Goal: Complete application form

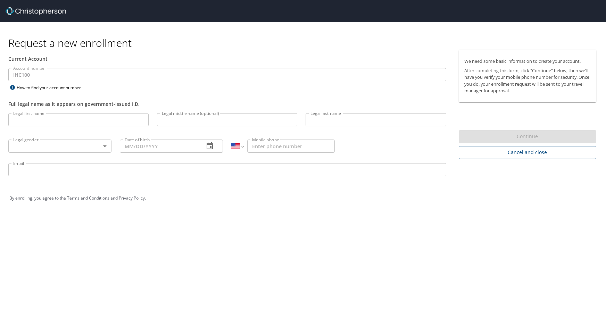
select select "US"
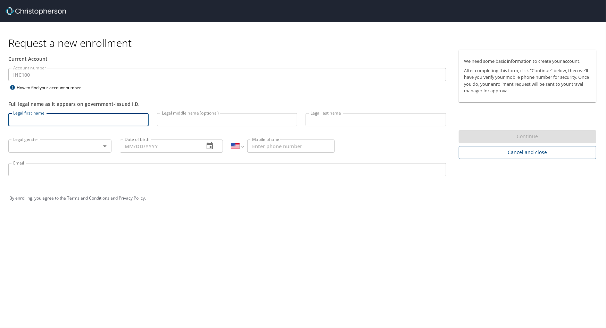
click at [32, 118] on input "Legal first name" at bounding box center [78, 119] width 140 height 13
type input "[PERSON_NAME]"
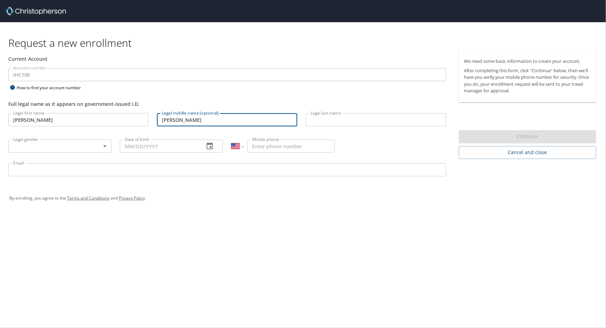
type input "[PERSON_NAME]"
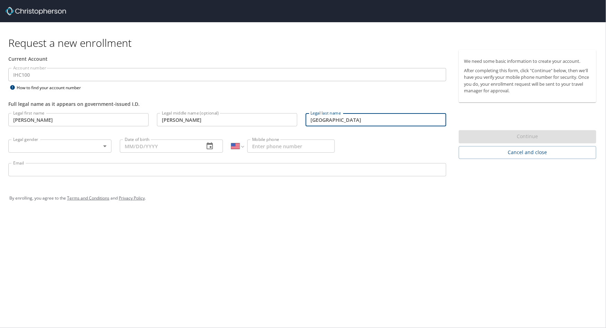
type input "[GEOGRAPHIC_DATA]"
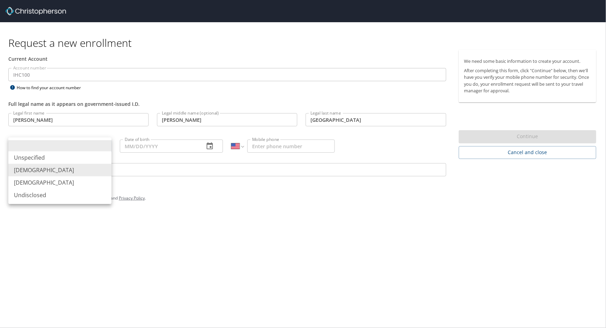
type input "[DEMOGRAPHIC_DATA]"
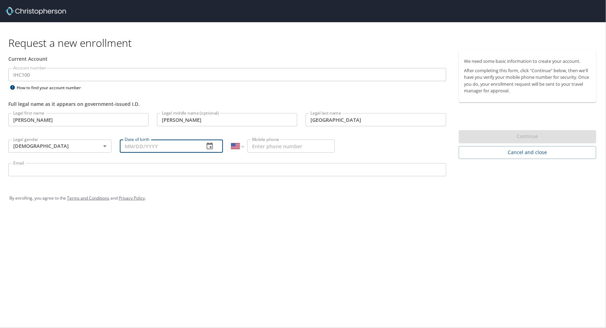
click at [128, 142] on input "Date of birth" at bounding box center [159, 146] width 79 height 13
type input "[DATE]"
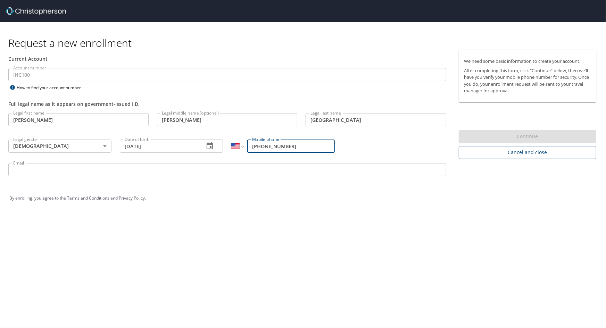
type input "[PHONE_NUMBER]"
click at [361, 146] on div "Legal first name [PERSON_NAME] Legal first name Legal middle name (optional) [P…" at bounding box center [227, 146] width 446 height 74
click at [37, 170] on input "Email" at bounding box center [227, 169] width 438 height 13
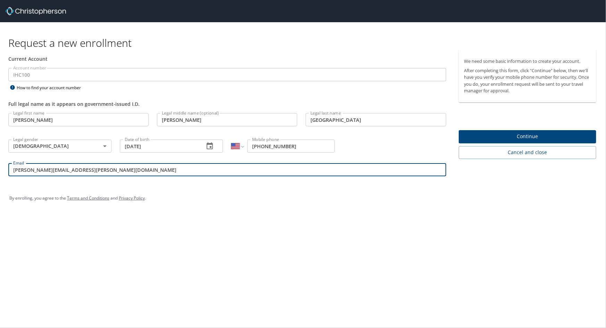
type input "[PERSON_NAME][EMAIL_ADDRESS][PERSON_NAME][DOMAIN_NAME]"
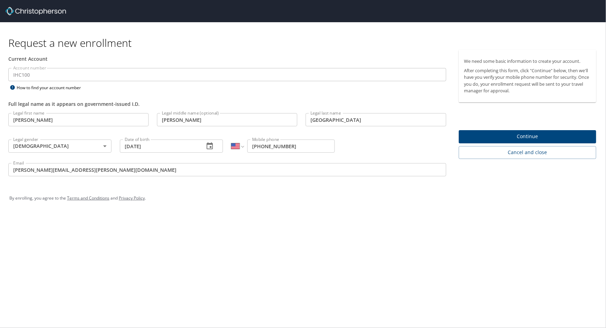
click at [488, 186] on div "By enrolling, you agree to the Terms and Conditions and Privacy Policy ." at bounding box center [303, 198] width 598 height 31
